Goal: Transaction & Acquisition: Purchase product/service

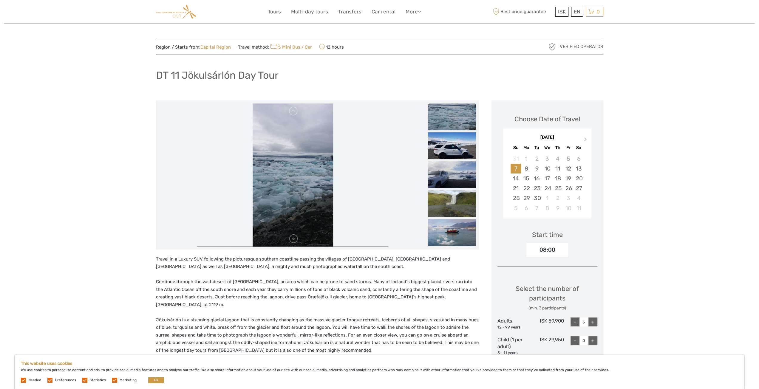
drag, startPoint x: 754, startPoint y: 39, endPoint x: 755, endPoint y: 30, distance: 9.0
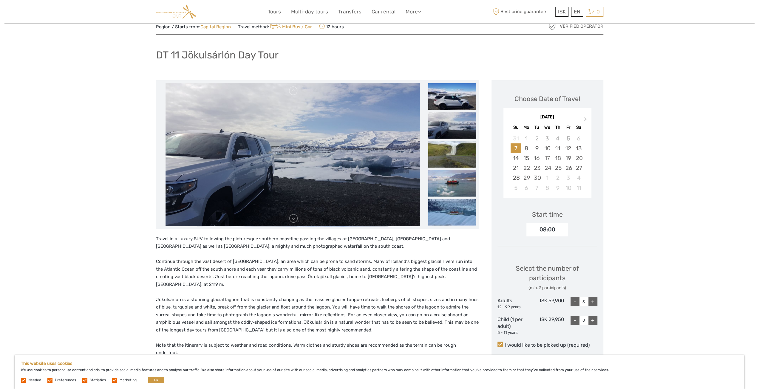
scroll to position [19, 0]
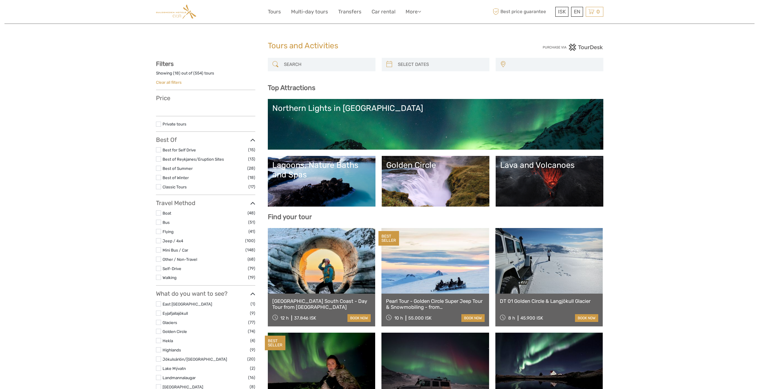
select select
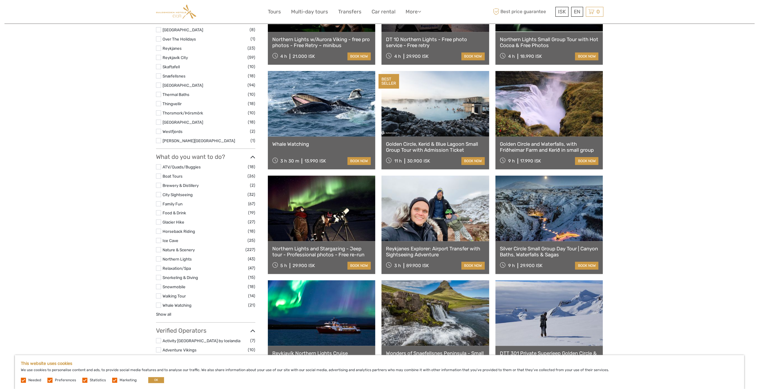
scroll to position [431, 0]
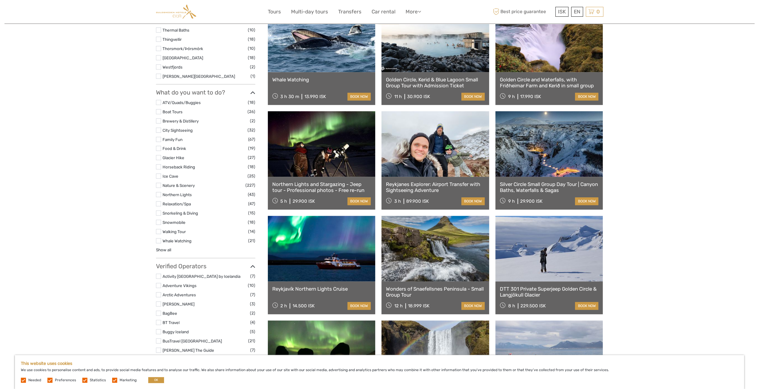
click at [562, 153] on link at bounding box center [550, 144] width 108 height 66
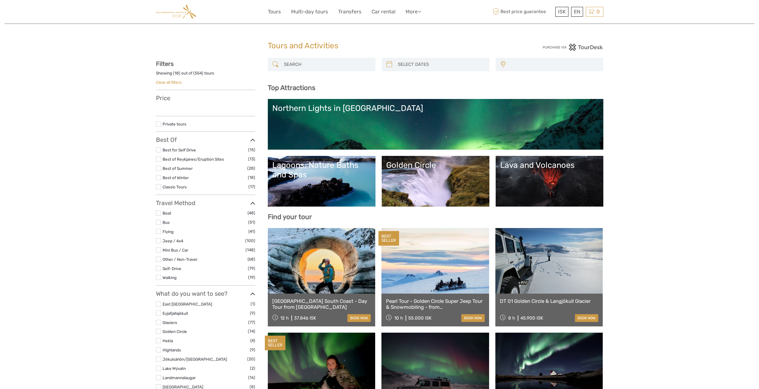
select select
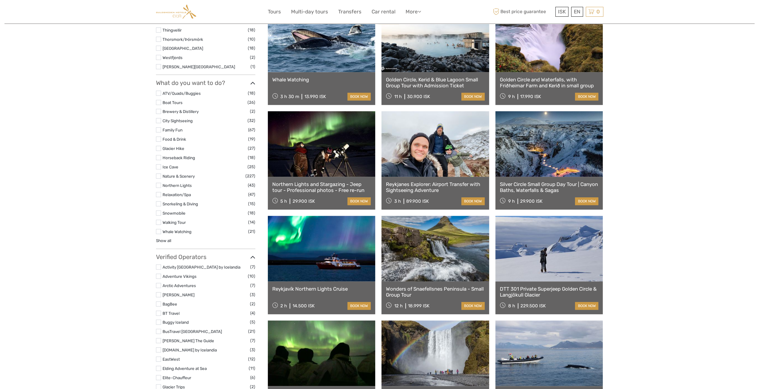
select select
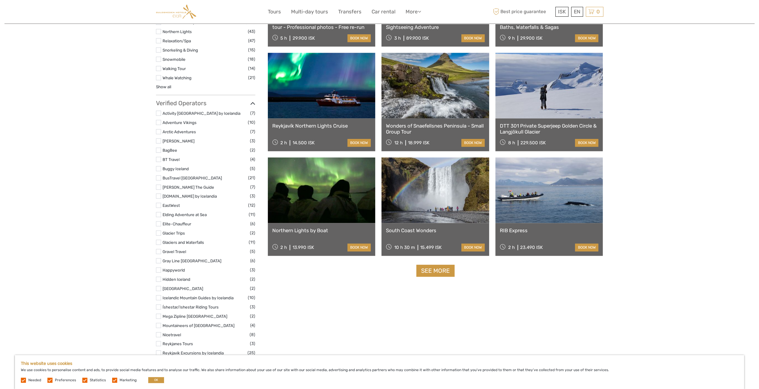
scroll to position [645, 0]
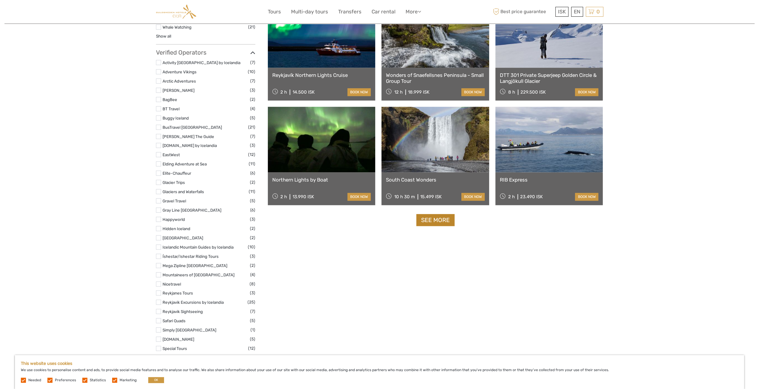
click at [445, 223] on link "See more" at bounding box center [436, 220] width 38 height 12
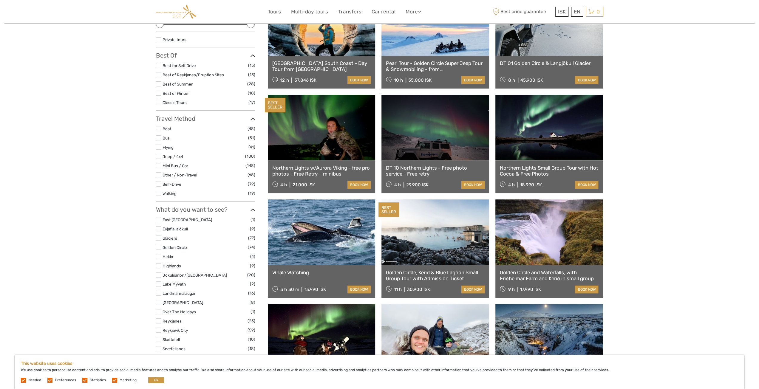
scroll to position [95, 0]
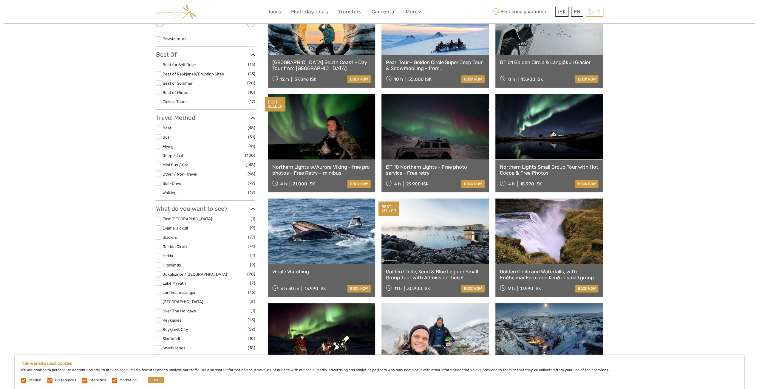
click at [326, 172] on link "Northern Lights w/Aurora Viking - free pro photos - Free Retry – minibus" at bounding box center [321, 170] width 99 height 12
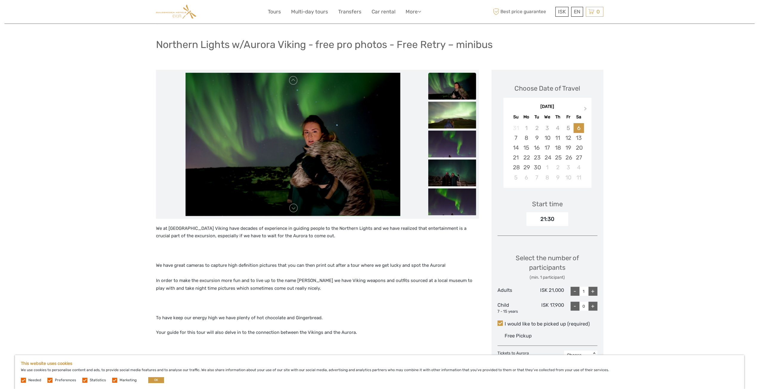
scroll to position [33, 0]
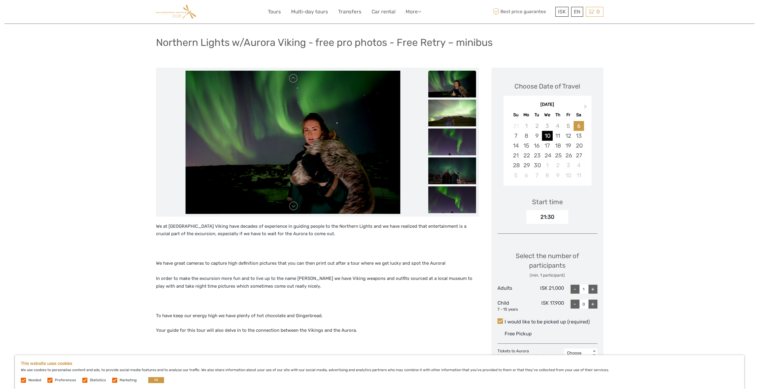
click at [546, 133] on div "10" at bounding box center [547, 136] width 10 height 10
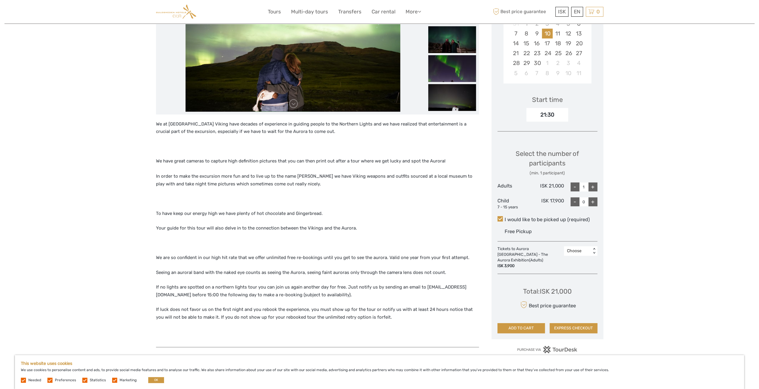
scroll to position [140, 0]
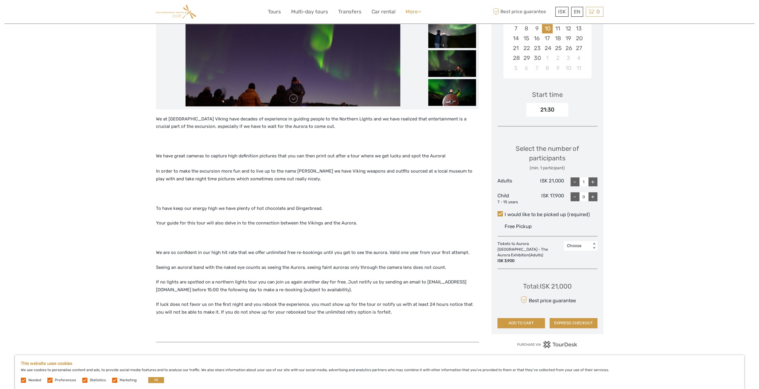
click at [412, 13] on link "More" at bounding box center [414, 11] width 16 height 9
click at [408, 25] on link "Food & drink" at bounding box center [403, 24] width 36 height 12
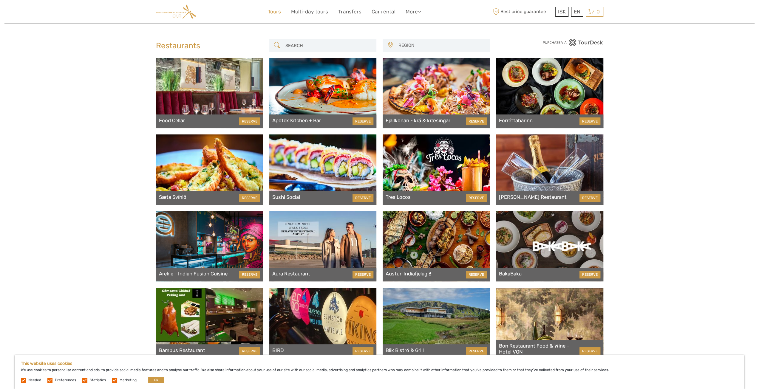
click at [276, 13] on link "Tours" at bounding box center [274, 11] width 13 height 9
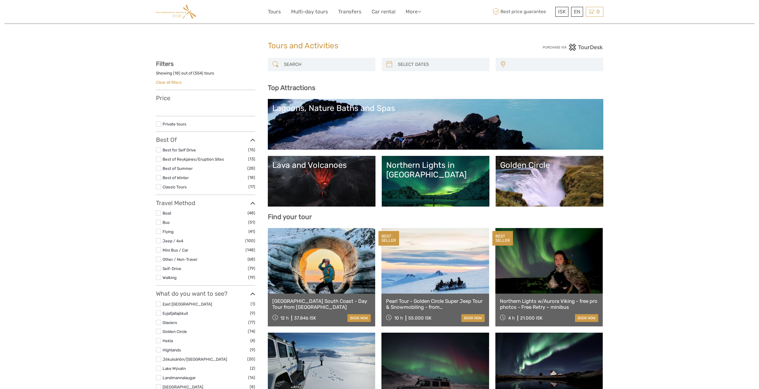
select select
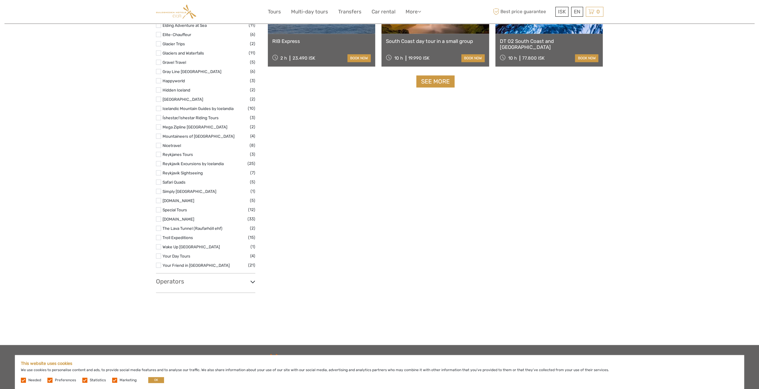
scroll to position [796, 0]
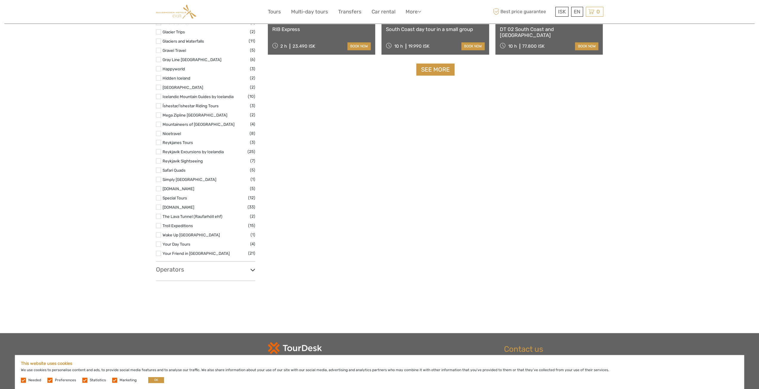
click at [189, 272] on h3 "Operators" at bounding box center [205, 269] width 99 height 7
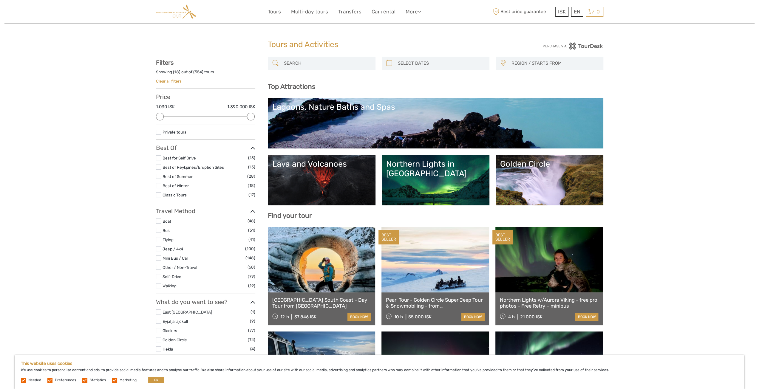
scroll to position [0, 0]
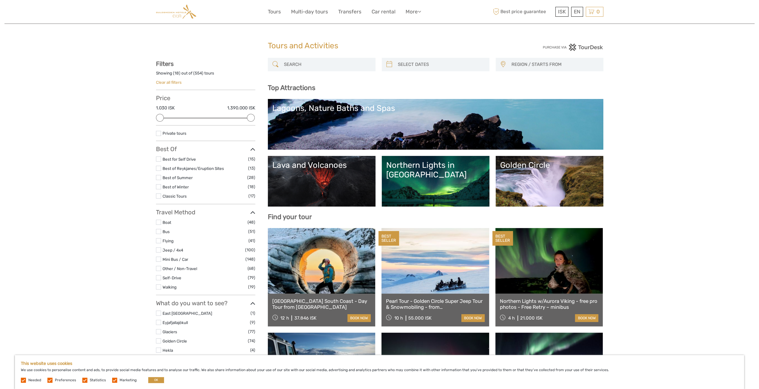
click at [441, 178] on link "Northern Lights in [GEOGRAPHIC_DATA]" at bounding box center [435, 182] width 99 height 42
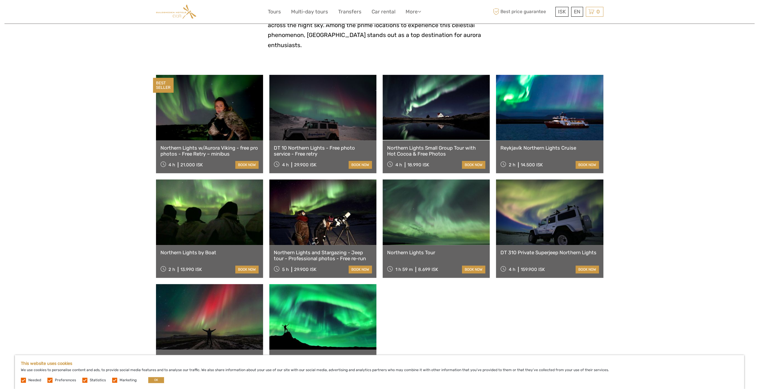
scroll to position [190, 0]
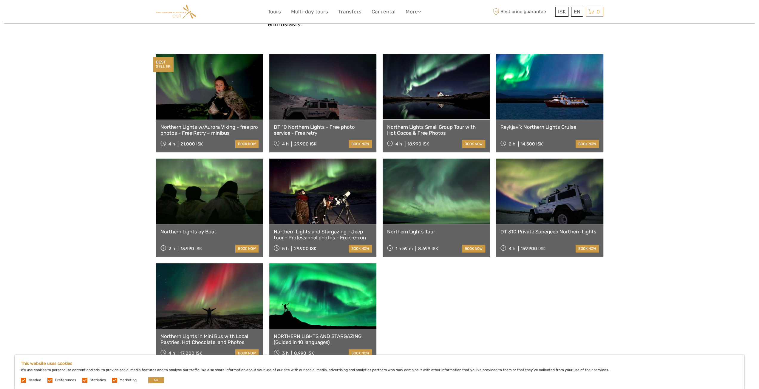
click at [415, 229] on link "Northern Lights Tour" at bounding box center [436, 232] width 98 height 6
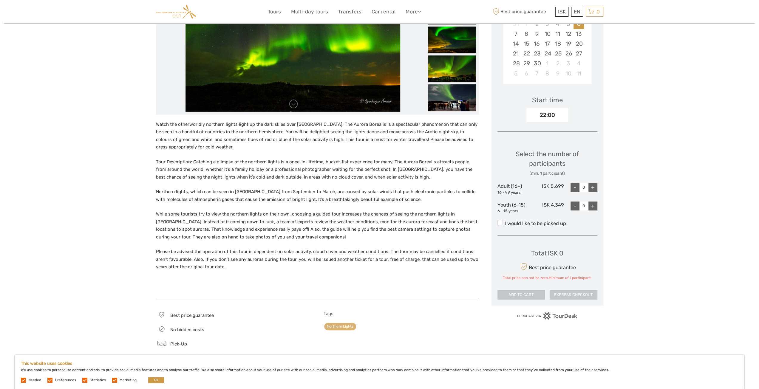
scroll to position [21, 0]
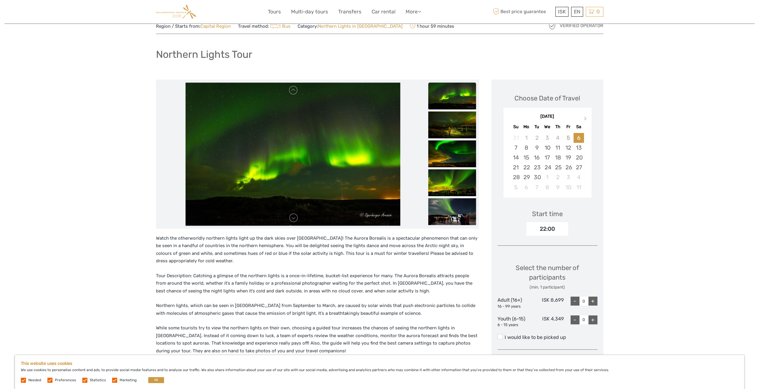
click at [595, 298] on div "+" at bounding box center [593, 301] width 9 height 9
type input "1"
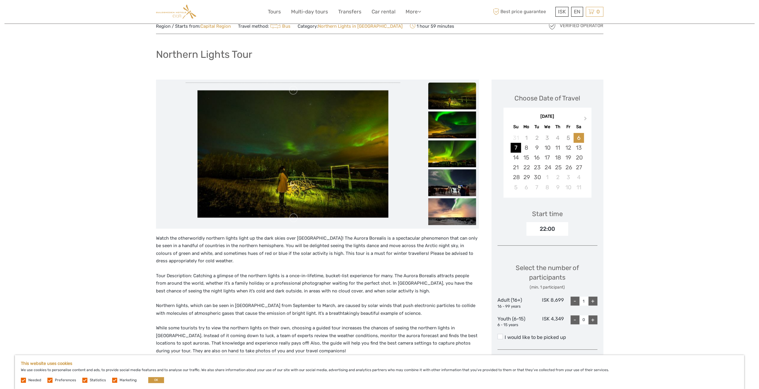
click at [519, 148] on div "7" at bounding box center [516, 148] width 10 height 10
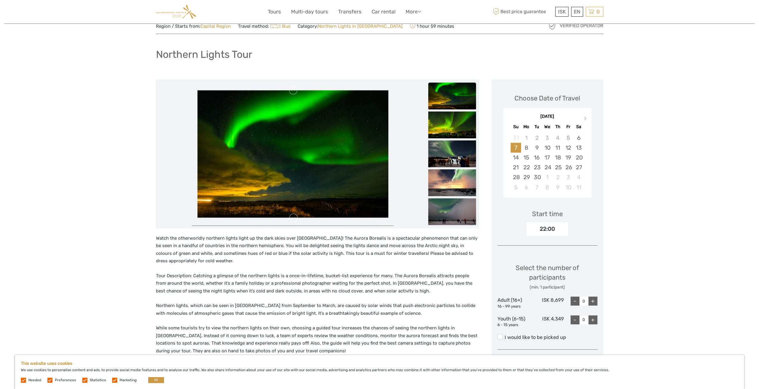
click at [503, 338] on label "I would like to be picked up" at bounding box center [548, 337] width 100 height 7
click at [505, 335] on input "I would like to be picked up" at bounding box center [505, 335] width 0 height 0
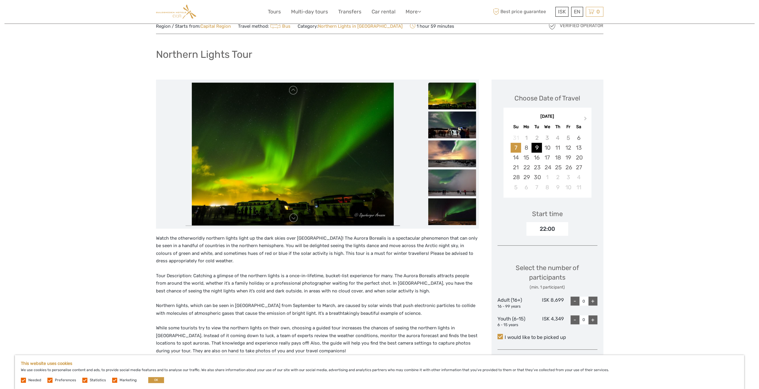
click at [536, 148] on div "9" at bounding box center [537, 148] width 10 height 10
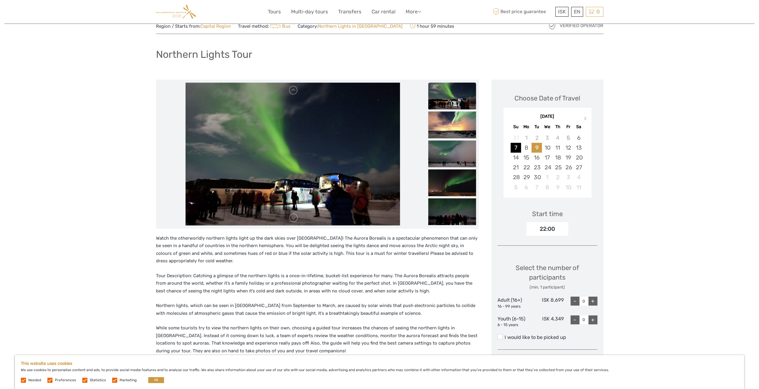
click at [516, 147] on div "7" at bounding box center [516, 148] width 10 height 10
click at [592, 302] on div "+" at bounding box center [593, 301] width 9 height 9
type input "1"
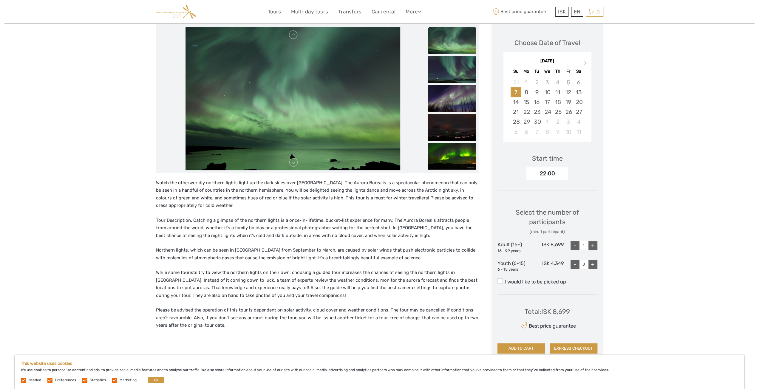
scroll to position [78, 0]
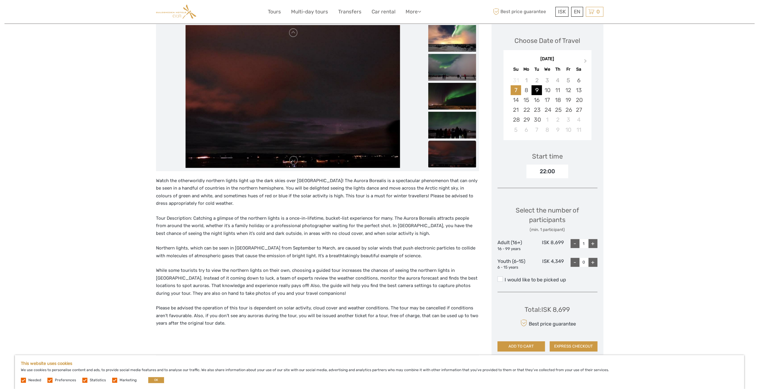
click at [537, 92] on div "9" at bounding box center [537, 90] width 10 height 10
click at [595, 240] on div "+" at bounding box center [593, 243] width 9 height 9
type input "1"
click at [502, 281] on span at bounding box center [500, 279] width 5 height 5
click at [505, 278] on input "I would like to be picked up" at bounding box center [505, 278] width 0 height 0
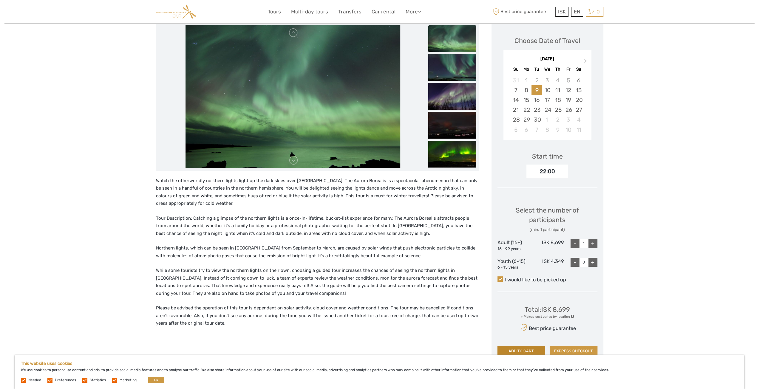
click at [529, 347] on button "ADD TO CART" at bounding box center [522, 351] width 48 height 10
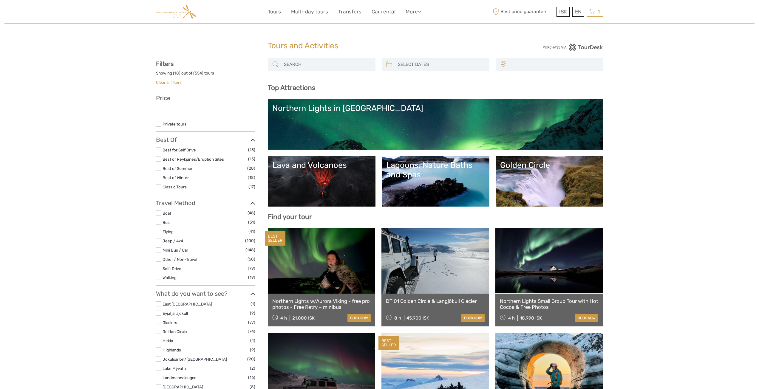
select select
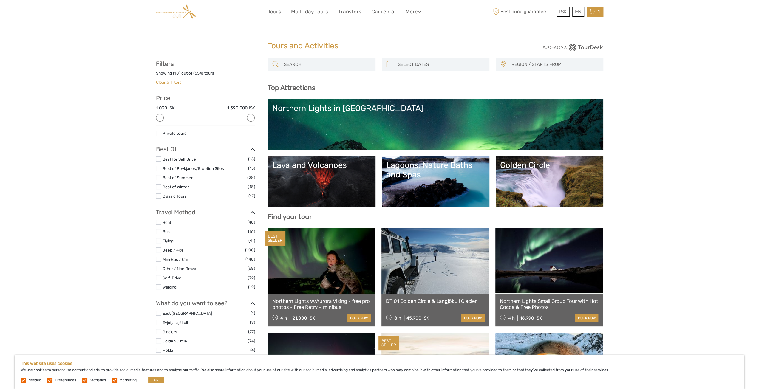
click at [596, 14] on div "1 Items Northern Lights Tour 1x Adult (16+) [DATE] 10:00 PM 8.699 ISK Total 8.6…" at bounding box center [595, 12] width 16 height 10
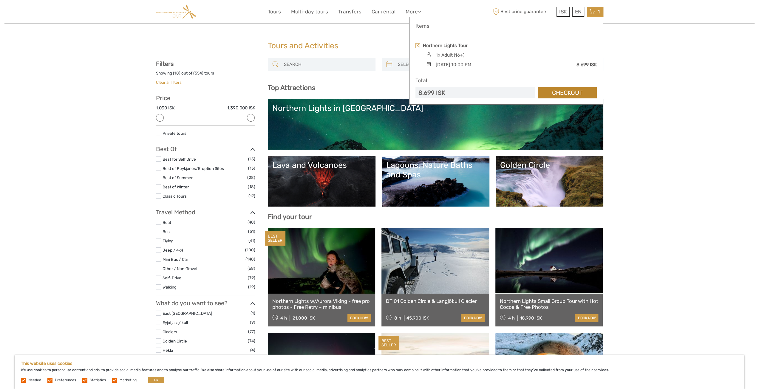
click at [575, 89] on link "Checkout" at bounding box center [567, 92] width 59 height 11
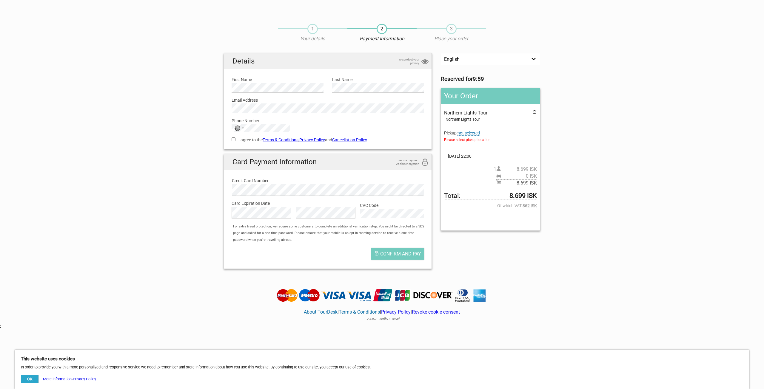
click at [479, 134] on span "not selected" at bounding box center [468, 133] width 22 height 5
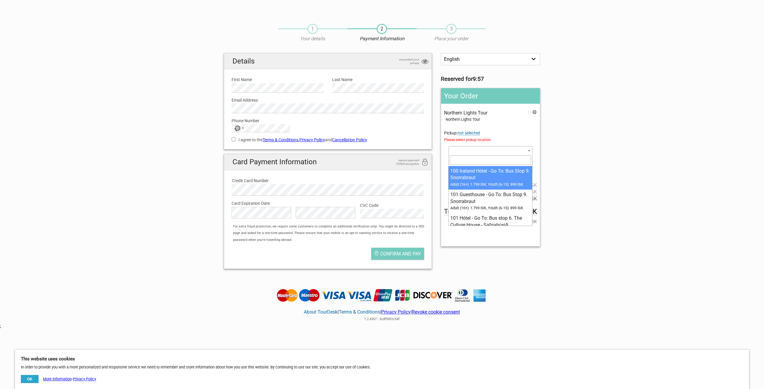
click at [485, 151] on span at bounding box center [490, 150] width 84 height 8
type input "eyja"
select select "1093141"
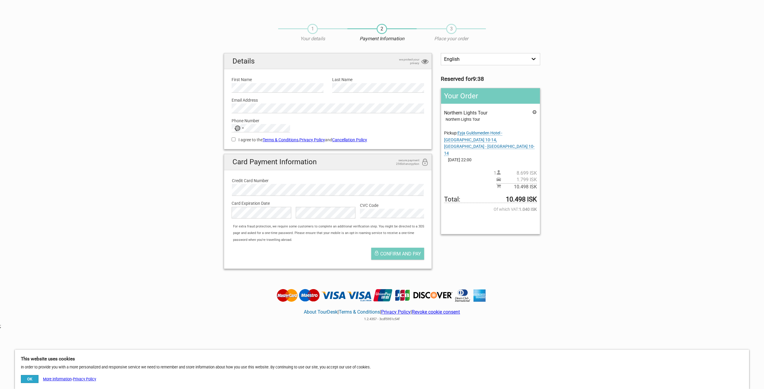
click at [27, 380] on button "OK" at bounding box center [30, 379] width 18 height 8
